Goal: Task Accomplishment & Management: Use online tool/utility

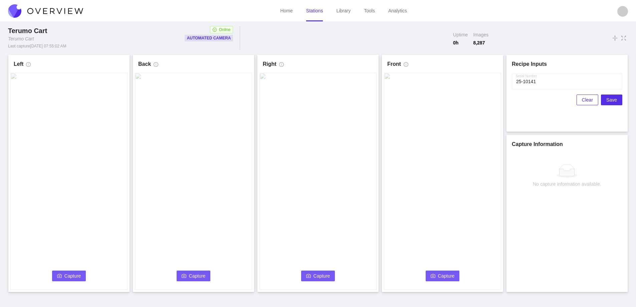
click at [72, 272] on span "Capture" at bounding box center [72, 275] width 17 height 7
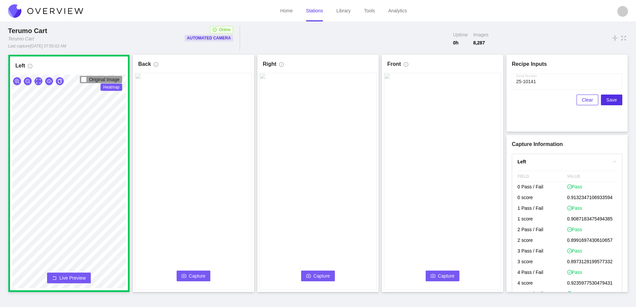
click at [186, 273] on icon "camera" at bounding box center [183, 275] width 5 height 5
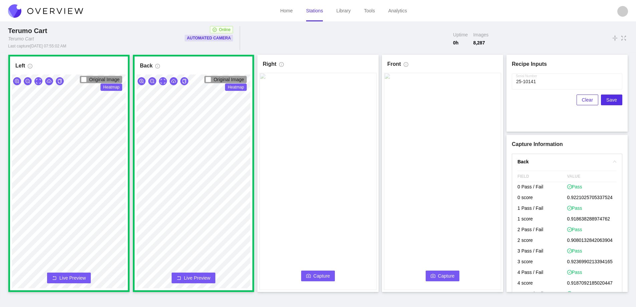
click at [328, 273] on span "Capture" at bounding box center [321, 275] width 17 height 7
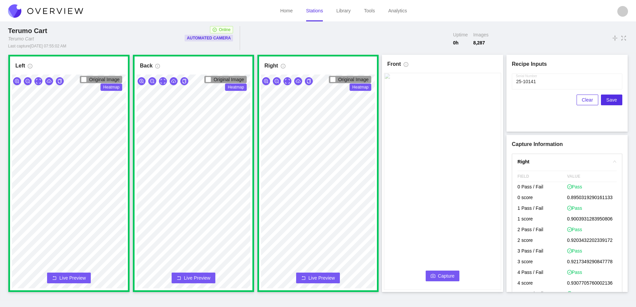
click at [446, 274] on span "Capture" at bounding box center [446, 275] width 17 height 7
click at [543, 81] on input "Serial Number" at bounding box center [566, 81] width 110 height 16
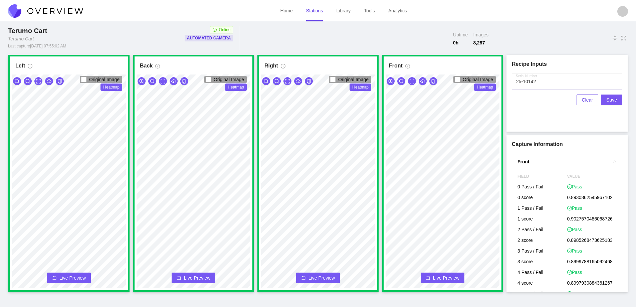
type input "25-10142"
click at [613, 97] on span "Save" at bounding box center [611, 99] width 11 height 7
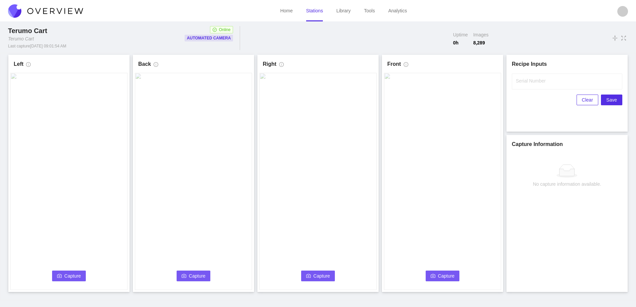
click at [71, 276] on span "Capture" at bounding box center [72, 275] width 17 height 7
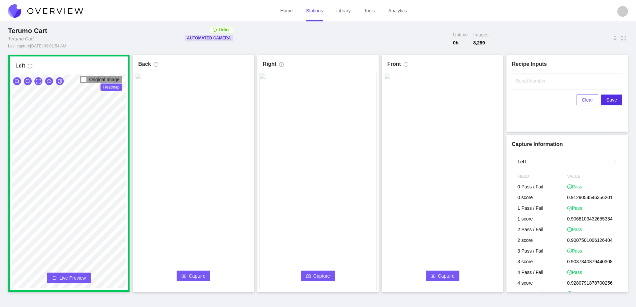
click at [195, 276] on span "Capture" at bounding box center [197, 275] width 17 height 7
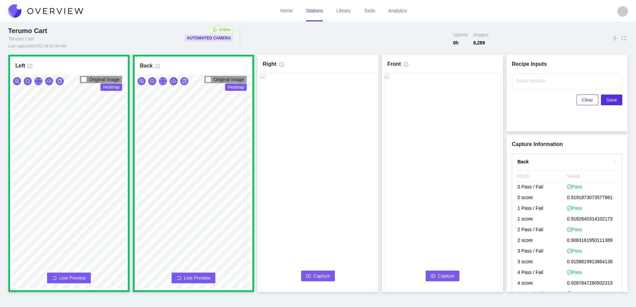
click at [309, 274] on icon "camera" at bounding box center [308, 275] width 5 height 5
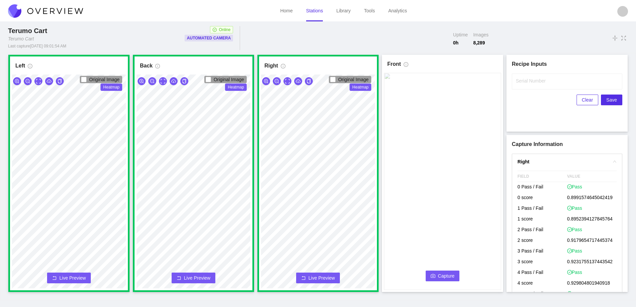
click at [438, 274] on span "Capture" at bounding box center [446, 275] width 17 height 7
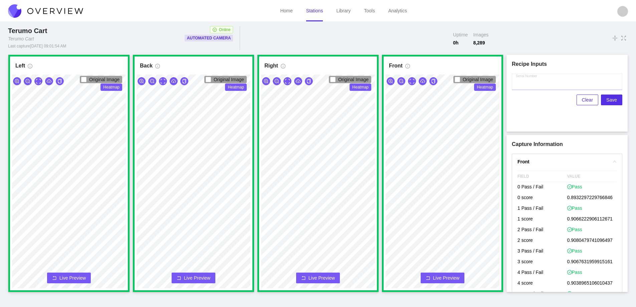
click at [550, 82] on input "Serial Number" at bounding box center [566, 81] width 110 height 16
type input "25-10143"
click at [609, 99] on span "Save" at bounding box center [611, 99] width 11 height 7
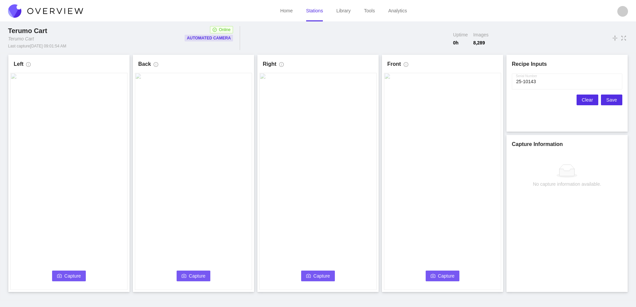
click at [586, 101] on span "Clear" at bounding box center [587, 99] width 11 height 7
click at [541, 82] on label "Serial Number" at bounding box center [530, 80] width 30 height 7
click at [541, 82] on input "Serial Number" at bounding box center [566, 81] width 110 height 16
type input "25-10143"
click at [542, 67] on h1 "Recipe Inputs" at bounding box center [566, 64] width 110 height 8
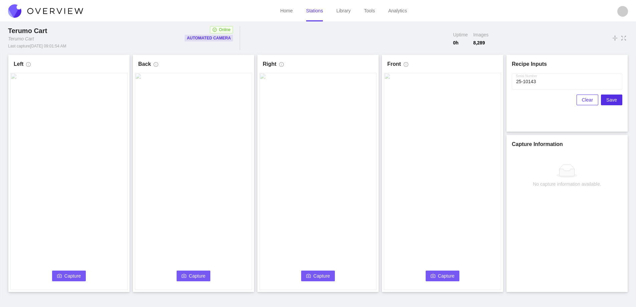
click at [77, 277] on span "Capture" at bounding box center [72, 275] width 17 height 7
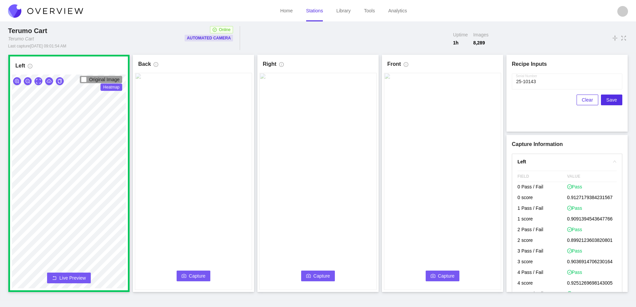
click at [349, 8] on link "Library" at bounding box center [343, 10] width 14 height 5
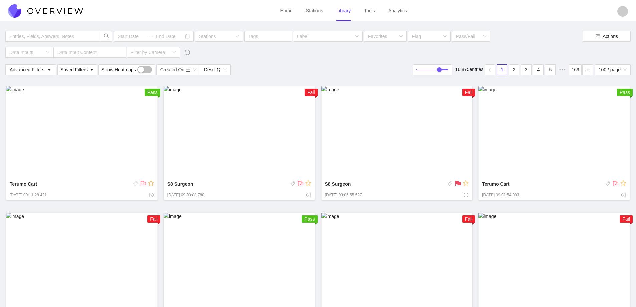
click at [24, 115] on img at bounding box center [81, 132] width 151 height 93
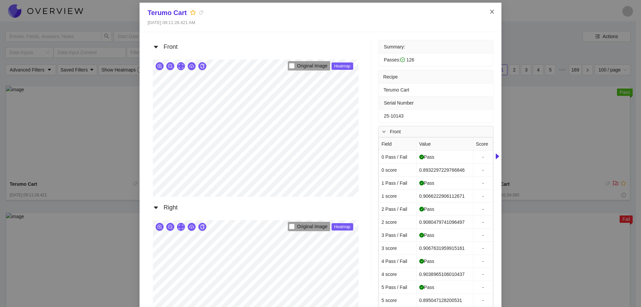
click at [490, 12] on icon "close" at bounding box center [491, 11] width 5 height 5
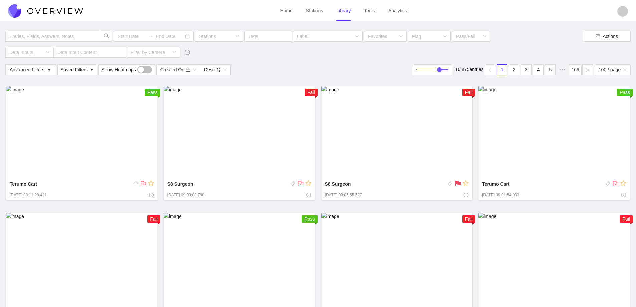
click at [311, 13] on link "Stations" at bounding box center [314, 10] width 17 height 5
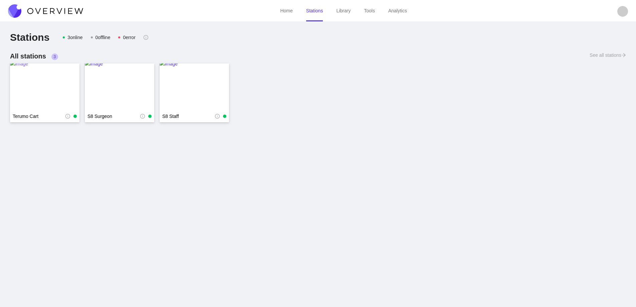
click at [59, 86] on img at bounding box center [44, 86] width 69 height 53
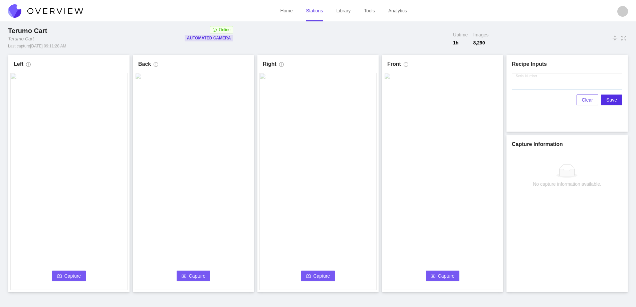
click at [548, 85] on input "Serial Number" at bounding box center [566, 81] width 110 height 16
click at [62, 276] on icon "camera" at bounding box center [59, 275] width 5 height 5
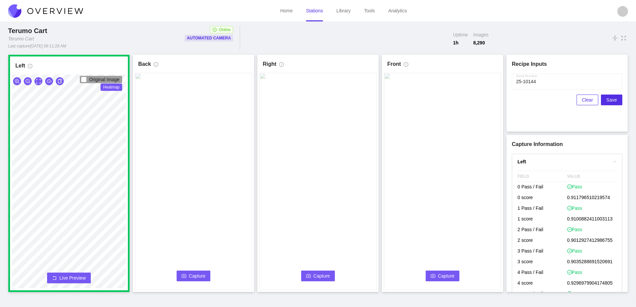
click at [189, 274] on span "Capture" at bounding box center [197, 275] width 17 height 7
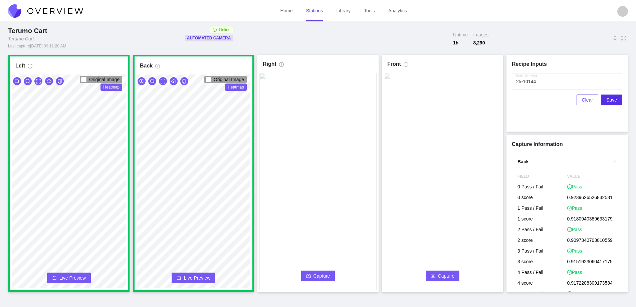
click at [319, 274] on span "Capture" at bounding box center [321, 275] width 17 height 7
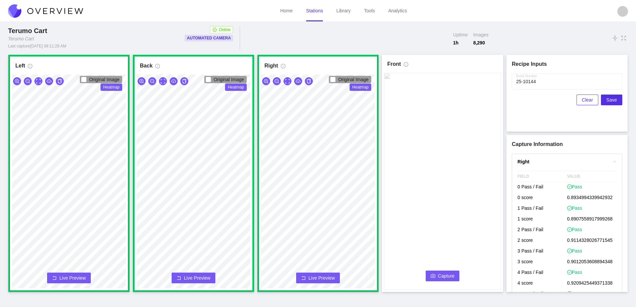
click at [449, 276] on span "Capture" at bounding box center [446, 275] width 17 height 7
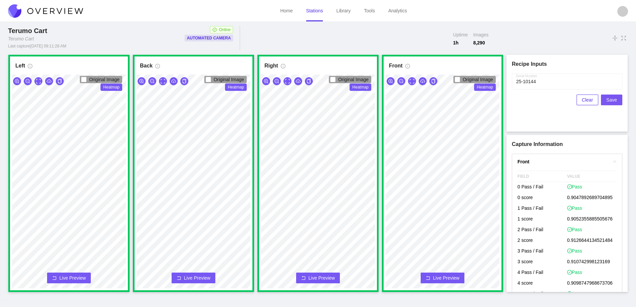
click at [617, 101] on button "Save" at bounding box center [611, 99] width 21 height 11
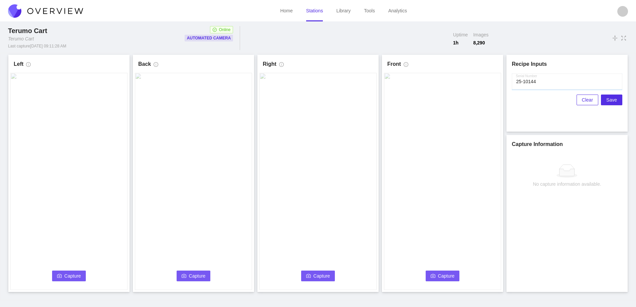
click at [560, 80] on input "Serial Number" at bounding box center [566, 81] width 110 height 16
click at [76, 278] on span "Capture" at bounding box center [72, 275] width 17 height 7
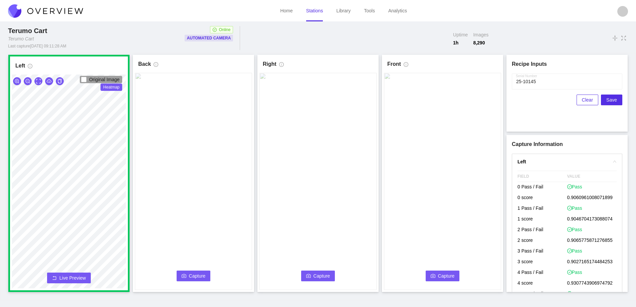
click at [187, 276] on button "Capture" at bounding box center [193, 275] width 34 height 11
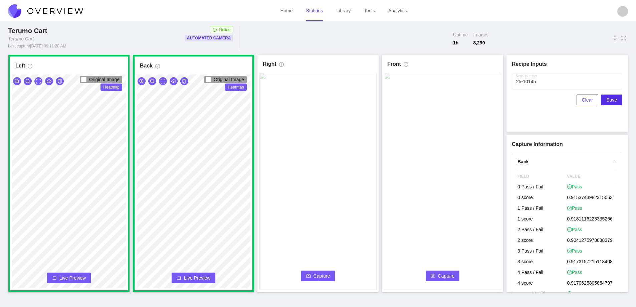
click at [325, 272] on span "Capture" at bounding box center [321, 275] width 17 height 7
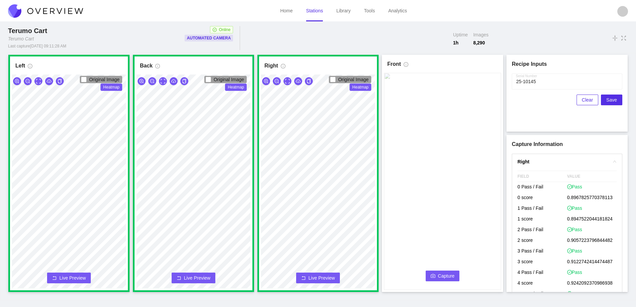
click at [433, 274] on icon "camera" at bounding box center [432, 276] width 5 height 4
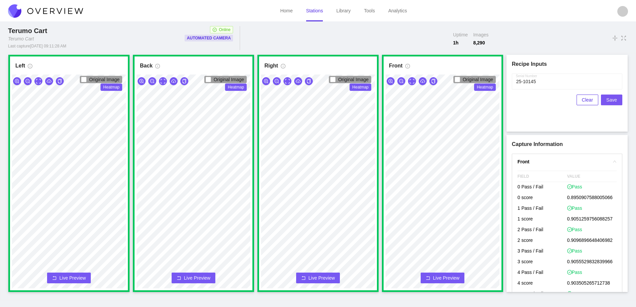
click at [618, 100] on button "Save" at bounding box center [611, 99] width 21 height 11
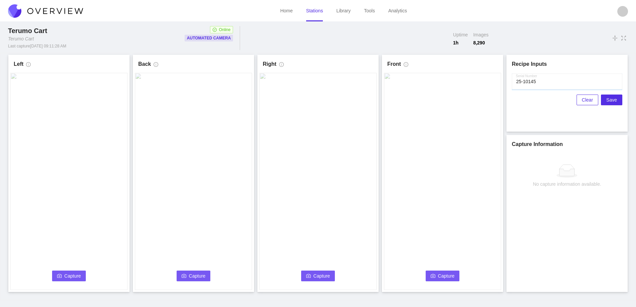
click at [541, 82] on input "Serial Number" at bounding box center [566, 81] width 110 height 16
click at [67, 275] on span "Capture" at bounding box center [72, 275] width 17 height 7
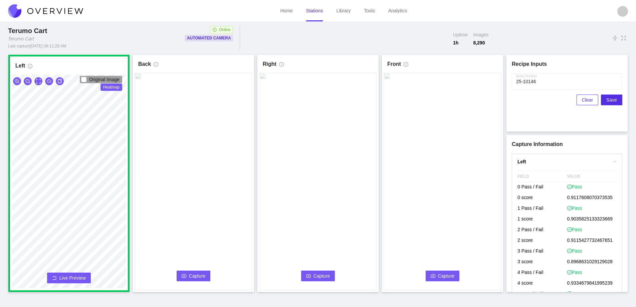
click at [194, 277] on span "Capture" at bounding box center [197, 275] width 17 height 7
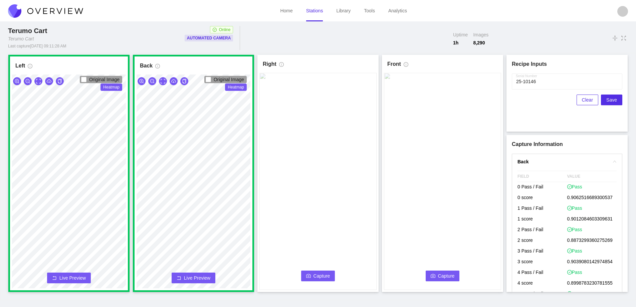
click at [322, 275] on span "Capture" at bounding box center [321, 275] width 17 height 7
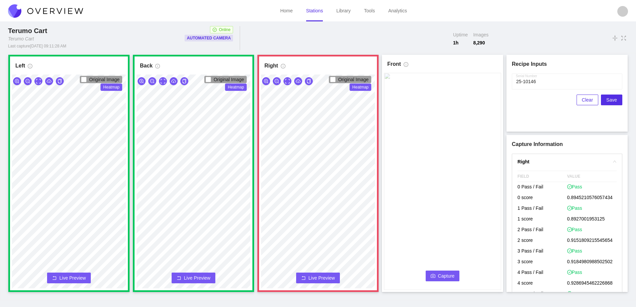
click at [327, 280] on span "Live Preview" at bounding box center [321, 277] width 26 height 7
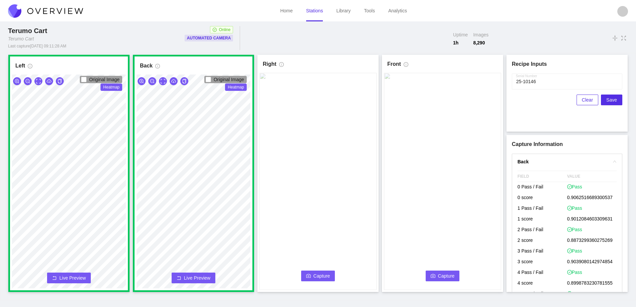
click at [326, 279] on button "Capture" at bounding box center [318, 275] width 34 height 11
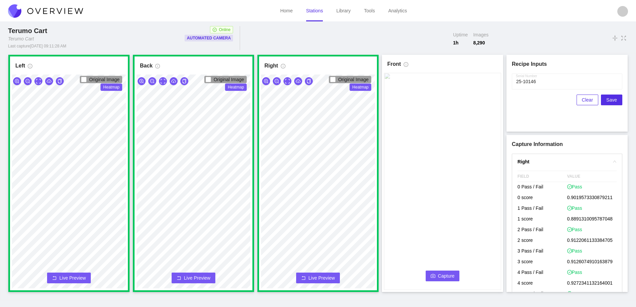
click at [451, 275] on span "Capture" at bounding box center [446, 275] width 17 height 7
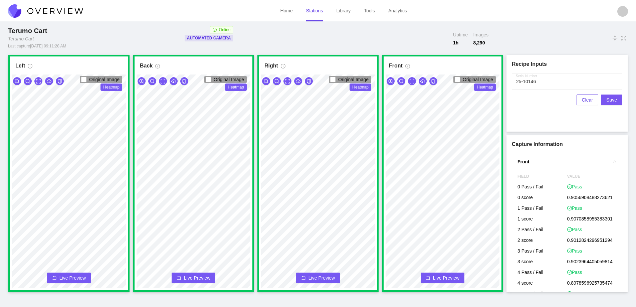
click at [609, 97] on span "Save" at bounding box center [611, 99] width 11 height 7
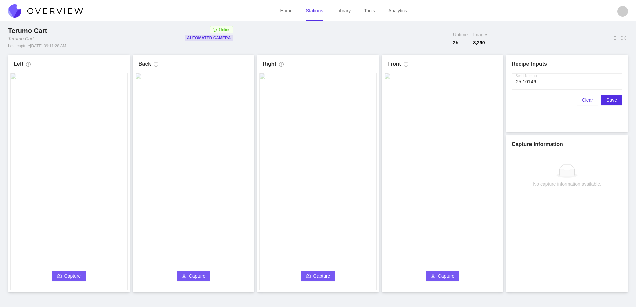
click at [555, 80] on input "Serial Number" at bounding box center [566, 81] width 110 height 16
drag, startPoint x: 555, startPoint y: 81, endPoint x: 536, endPoint y: 84, distance: 20.0
click at [555, 81] on input "Serial Number" at bounding box center [566, 81] width 110 height 16
click at [65, 275] on span "Capture" at bounding box center [72, 275] width 17 height 7
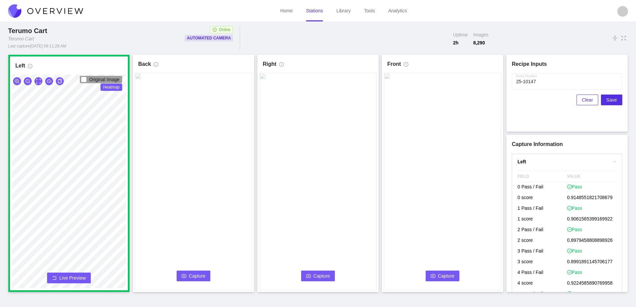
click at [193, 274] on span "Capture" at bounding box center [197, 275] width 17 height 7
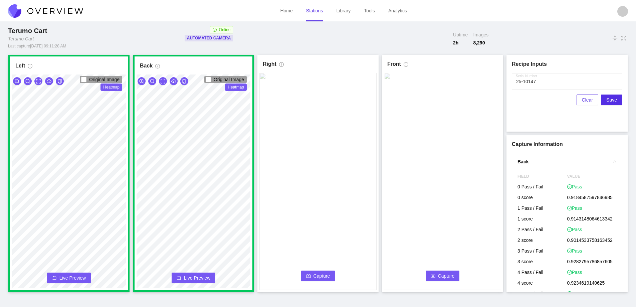
click at [323, 280] on button "Capture" at bounding box center [318, 275] width 34 height 11
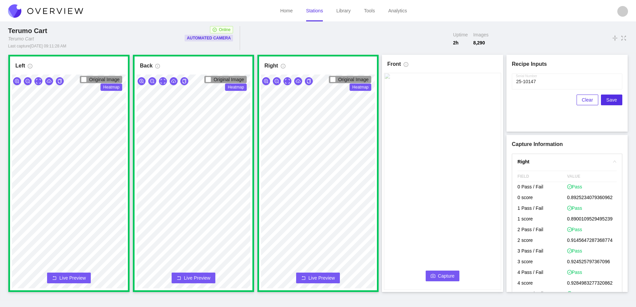
click at [440, 274] on span "Capture" at bounding box center [446, 275] width 17 height 7
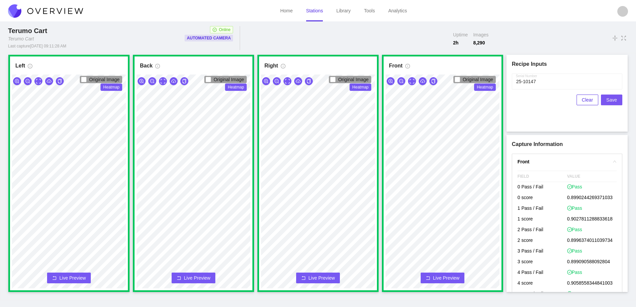
click at [611, 96] on span "Save" at bounding box center [611, 99] width 11 height 7
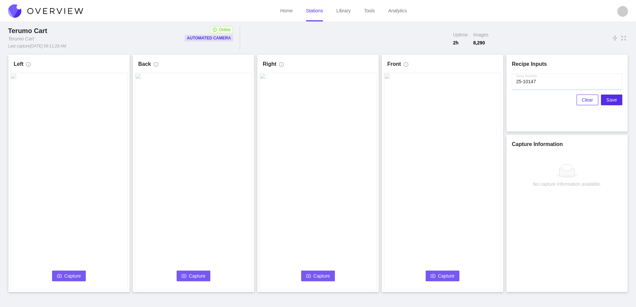
click at [545, 80] on input "Serial Number" at bounding box center [566, 81] width 110 height 16
click at [59, 278] on span "camera" at bounding box center [59, 275] width 5 height 5
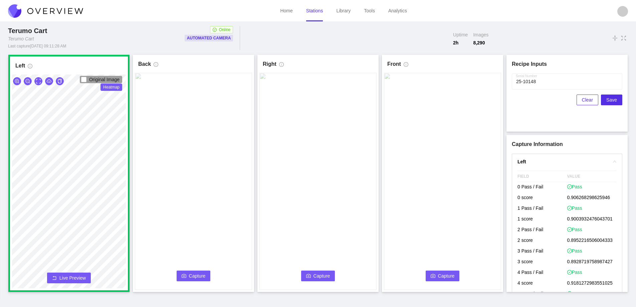
click at [199, 277] on span "Capture" at bounding box center [197, 275] width 17 height 7
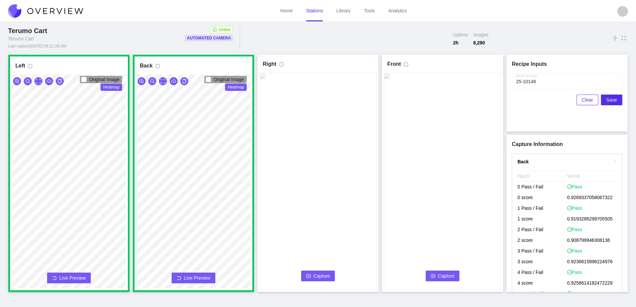
click at [326, 273] on span "Capture" at bounding box center [321, 275] width 17 height 7
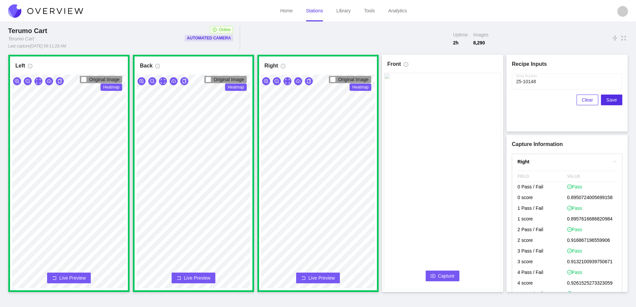
click at [439, 282] on video at bounding box center [442, 181] width 117 height 217
click at [445, 277] on span "Capture" at bounding box center [446, 275] width 17 height 7
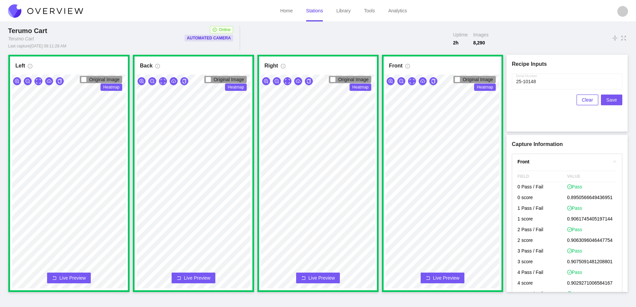
click at [618, 97] on button "Save" at bounding box center [611, 99] width 21 height 11
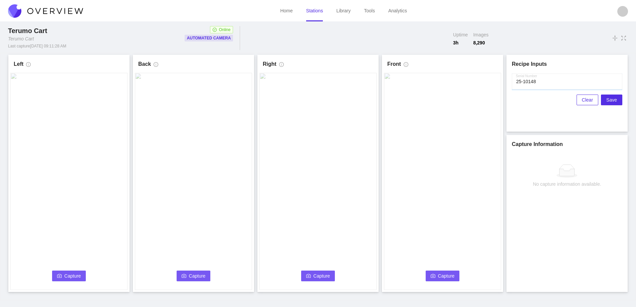
click at [545, 79] on input "Serial Number" at bounding box center [566, 81] width 110 height 16
type input "25-10149"
click at [617, 103] on button "Save" at bounding box center [611, 99] width 21 height 11
click at [62, 277] on button "Capture" at bounding box center [69, 275] width 34 height 11
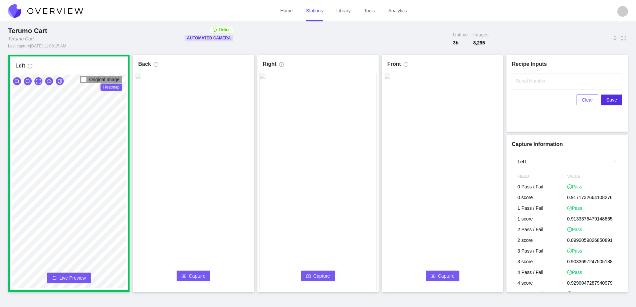
click at [197, 278] on span "Capture" at bounding box center [197, 275] width 17 height 7
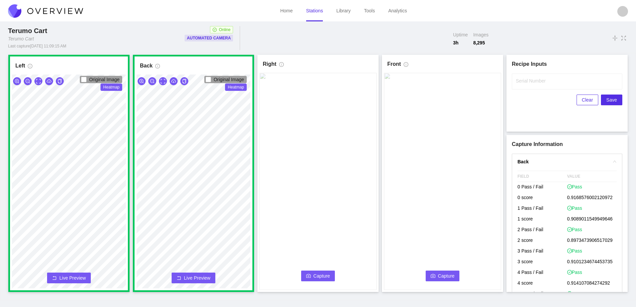
click at [317, 281] on button "Capture" at bounding box center [318, 275] width 34 height 11
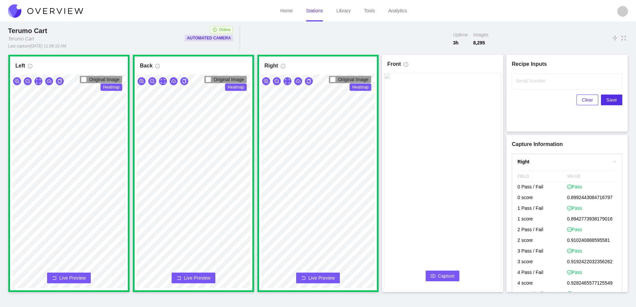
click at [440, 272] on span "Capture" at bounding box center [446, 275] width 17 height 7
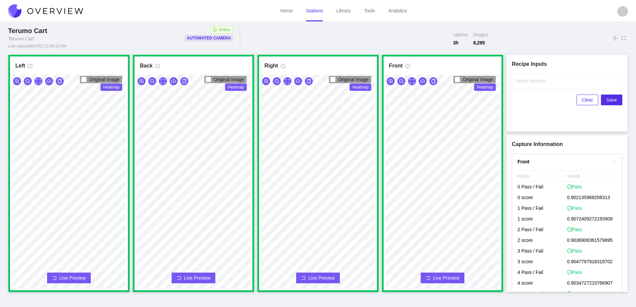
click at [539, 80] on label "Serial Number" at bounding box center [530, 80] width 30 height 7
click at [539, 80] on input "Serial Number" at bounding box center [566, 81] width 110 height 16
click at [552, 84] on input "Serial Number" at bounding box center [566, 81] width 110 height 16
type input "25-10149"
click at [616, 98] on span "Save" at bounding box center [611, 99] width 11 height 7
